Goal: Task Accomplishment & Management: Manage account settings

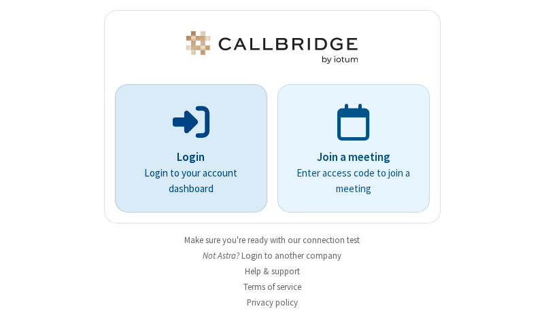
click at [186, 157] on p "Login" at bounding box center [191, 158] width 114 height 18
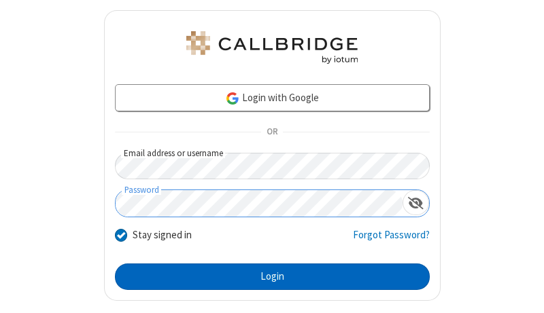
click at [267, 277] on button "Login" at bounding box center [272, 277] width 315 height 27
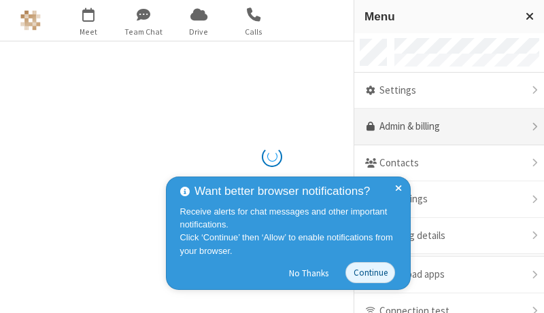
click at [444, 127] on link "Admin & billing" at bounding box center [449, 127] width 190 height 37
